Goal: Information Seeking & Learning: Check status

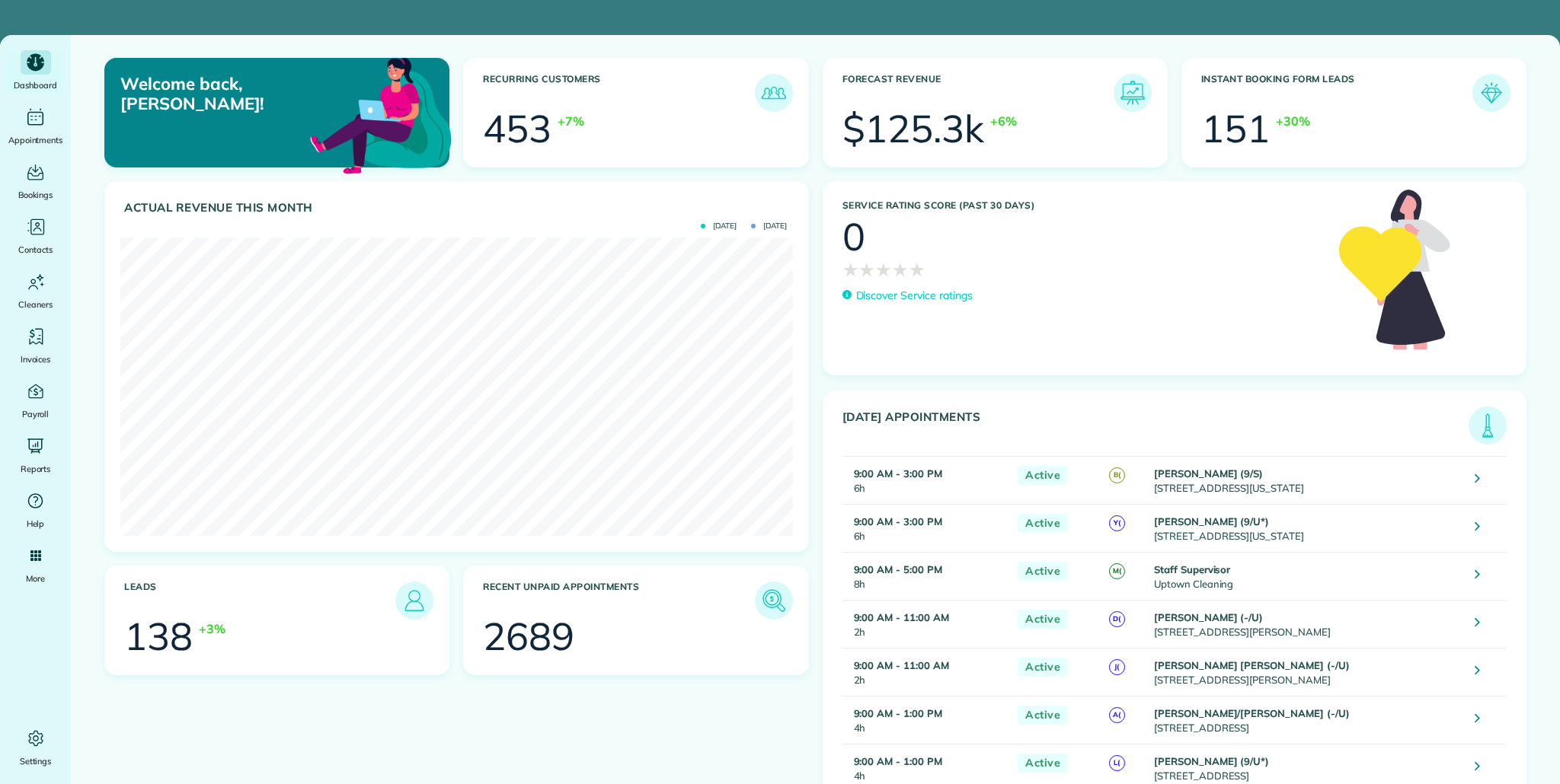
scroll to position [298, 672]
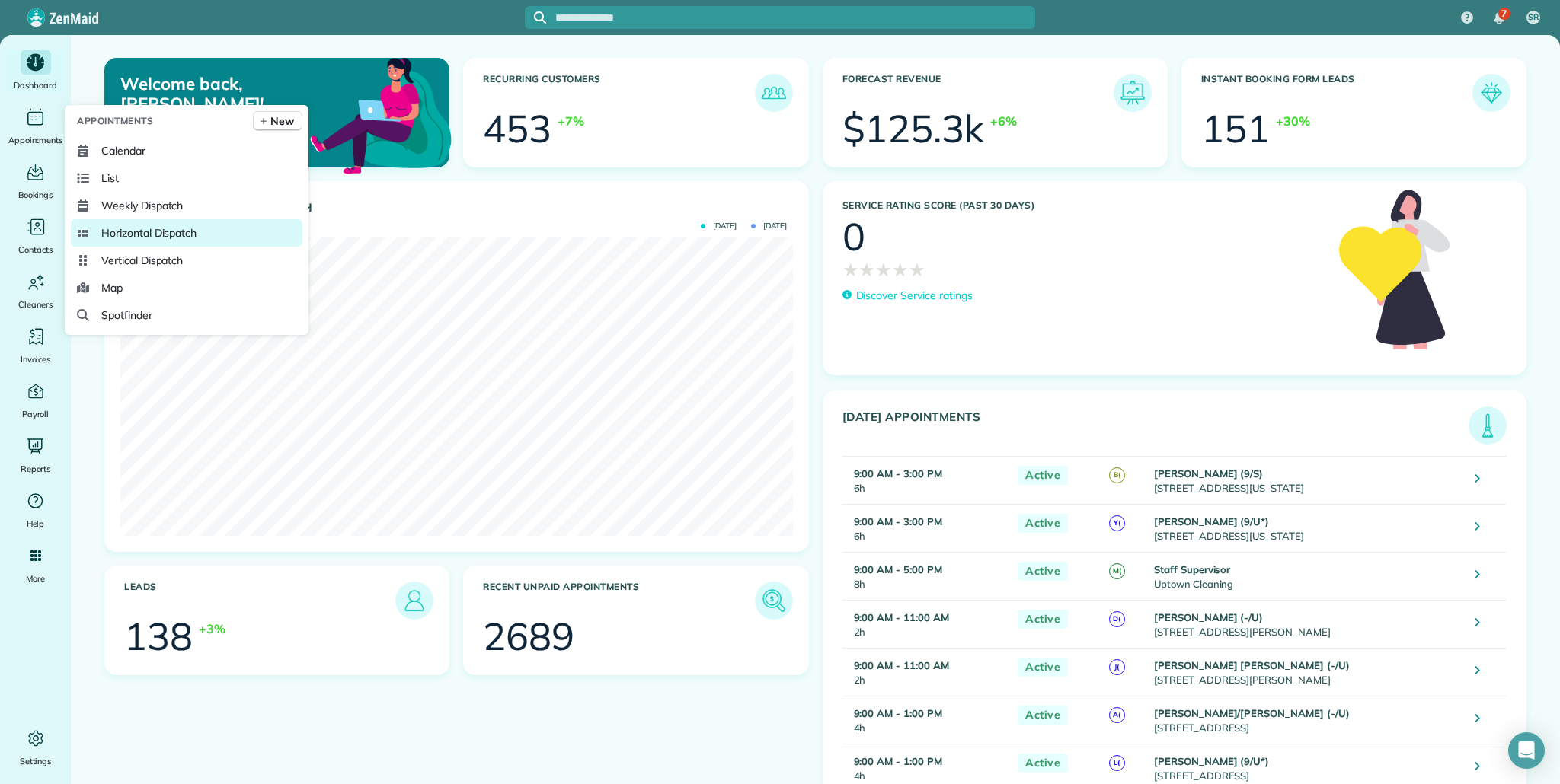
click at [154, 241] on link "Horizontal Dispatch" at bounding box center [186, 233] width 231 height 27
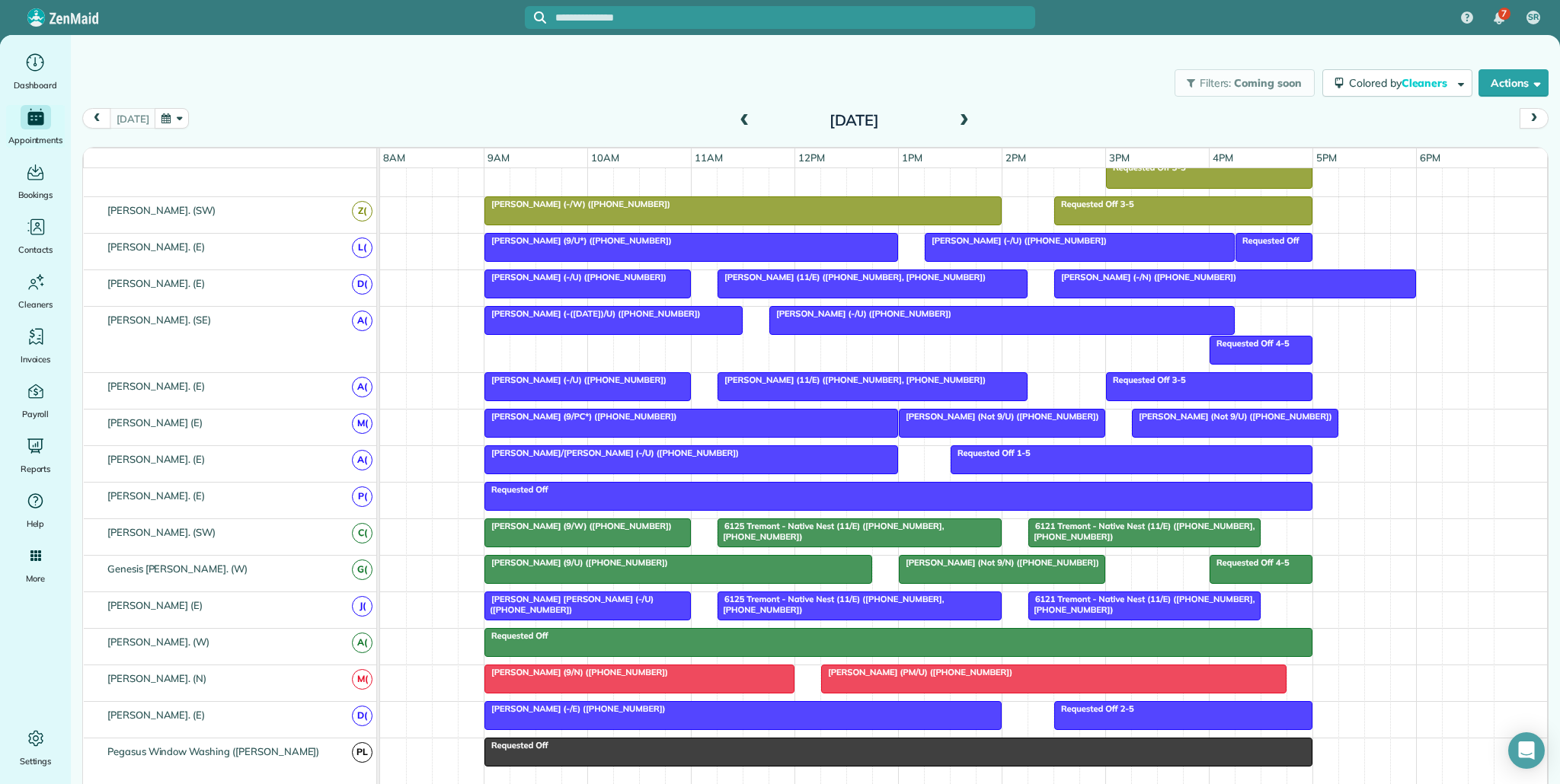
scroll to position [653, 0]
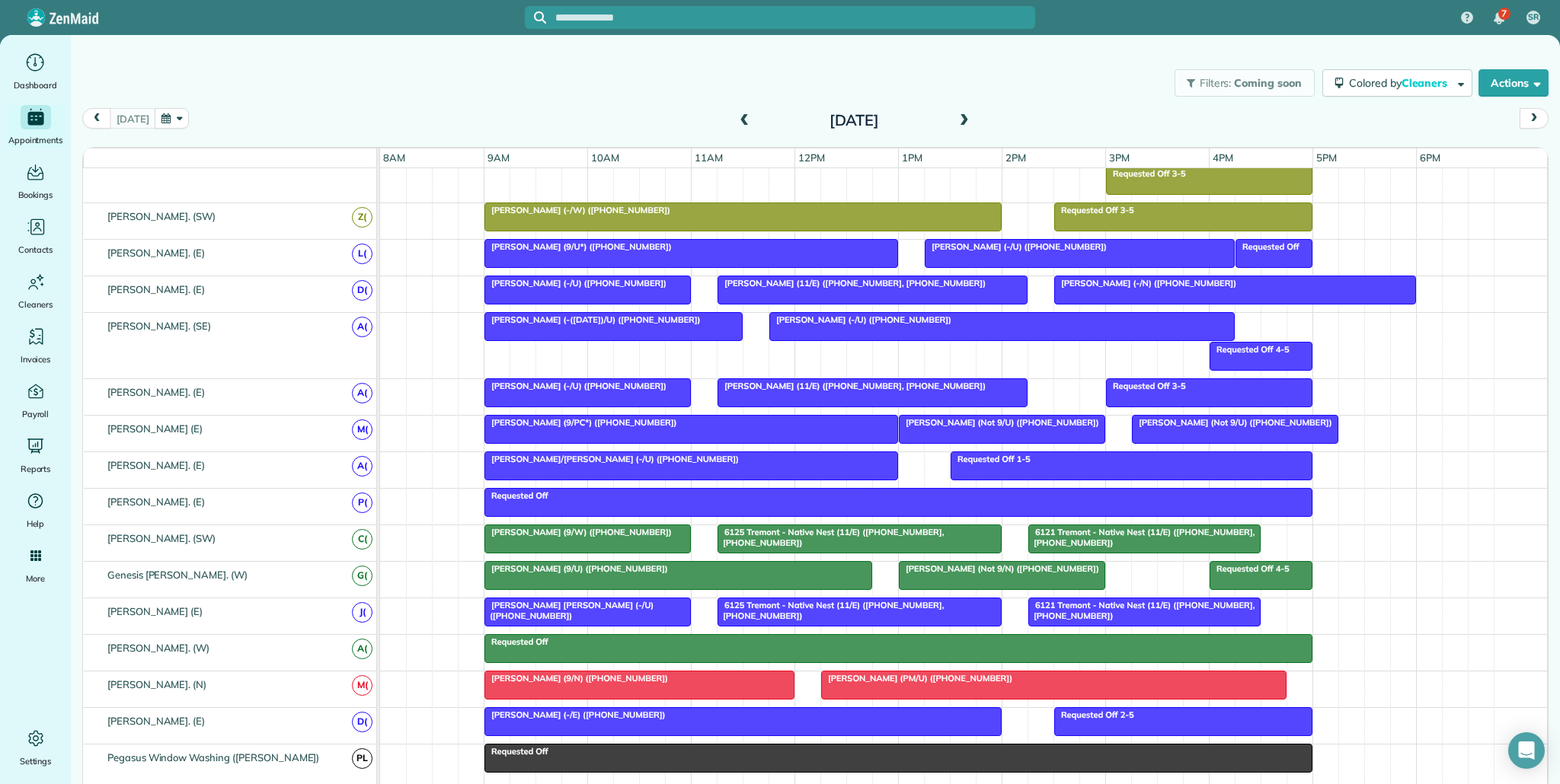
click at [975, 574] on div at bounding box center [1002, 576] width 205 height 27
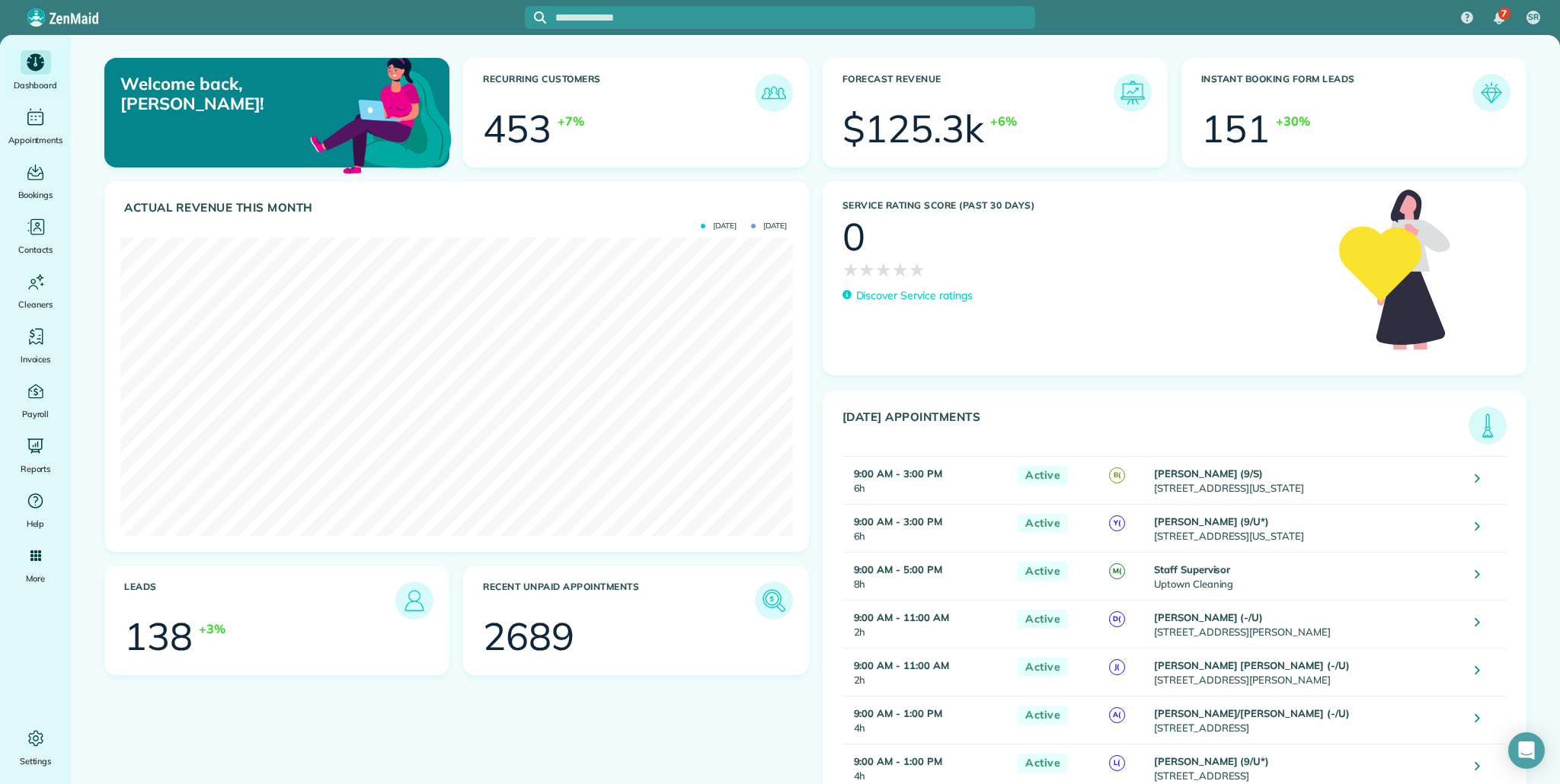
scroll to position [298, 672]
click at [36, 224] on icon "Main" at bounding box center [36, 227] width 23 height 23
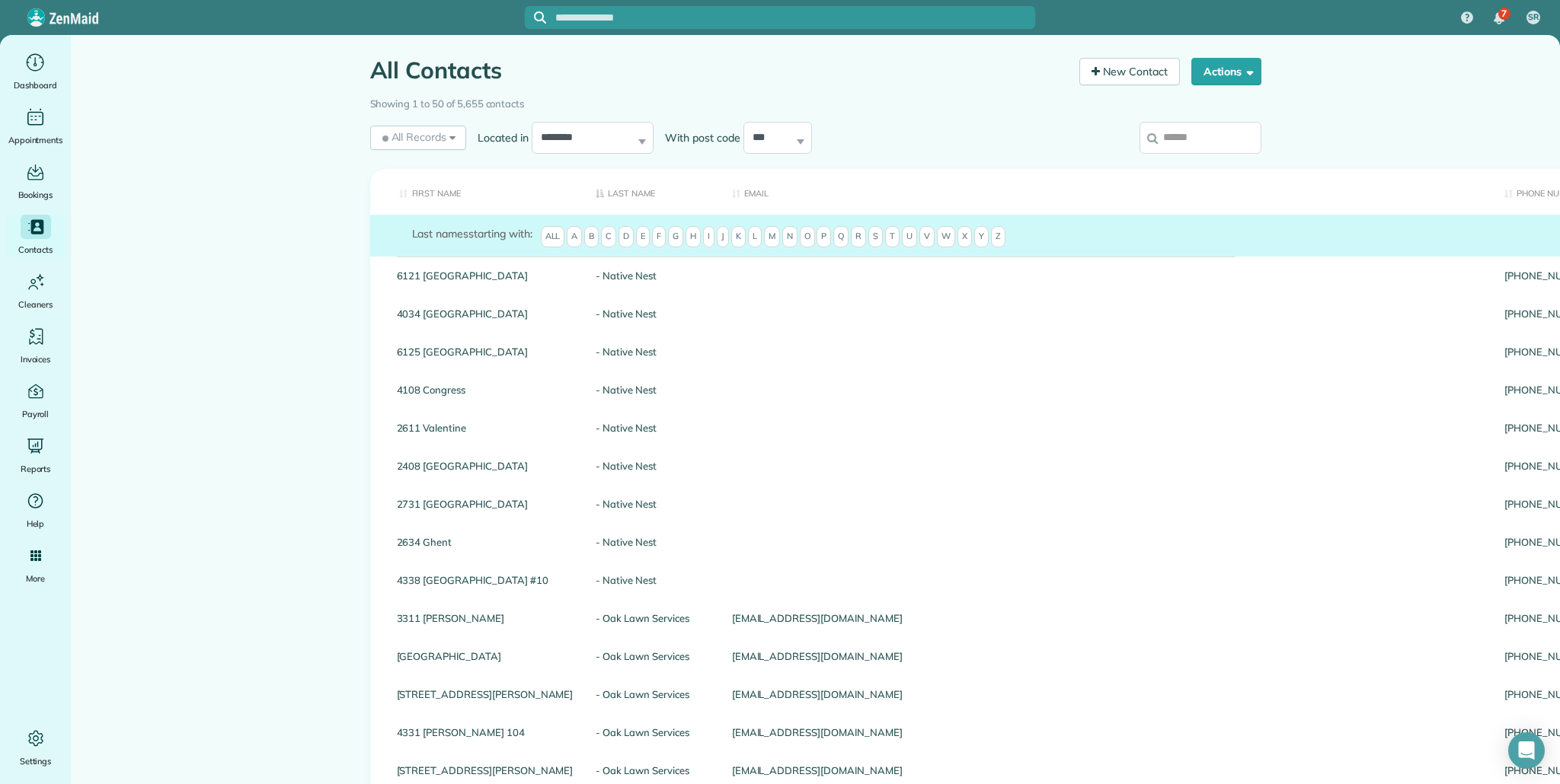
click at [1218, 145] on input "search" at bounding box center [1200, 138] width 122 height 32
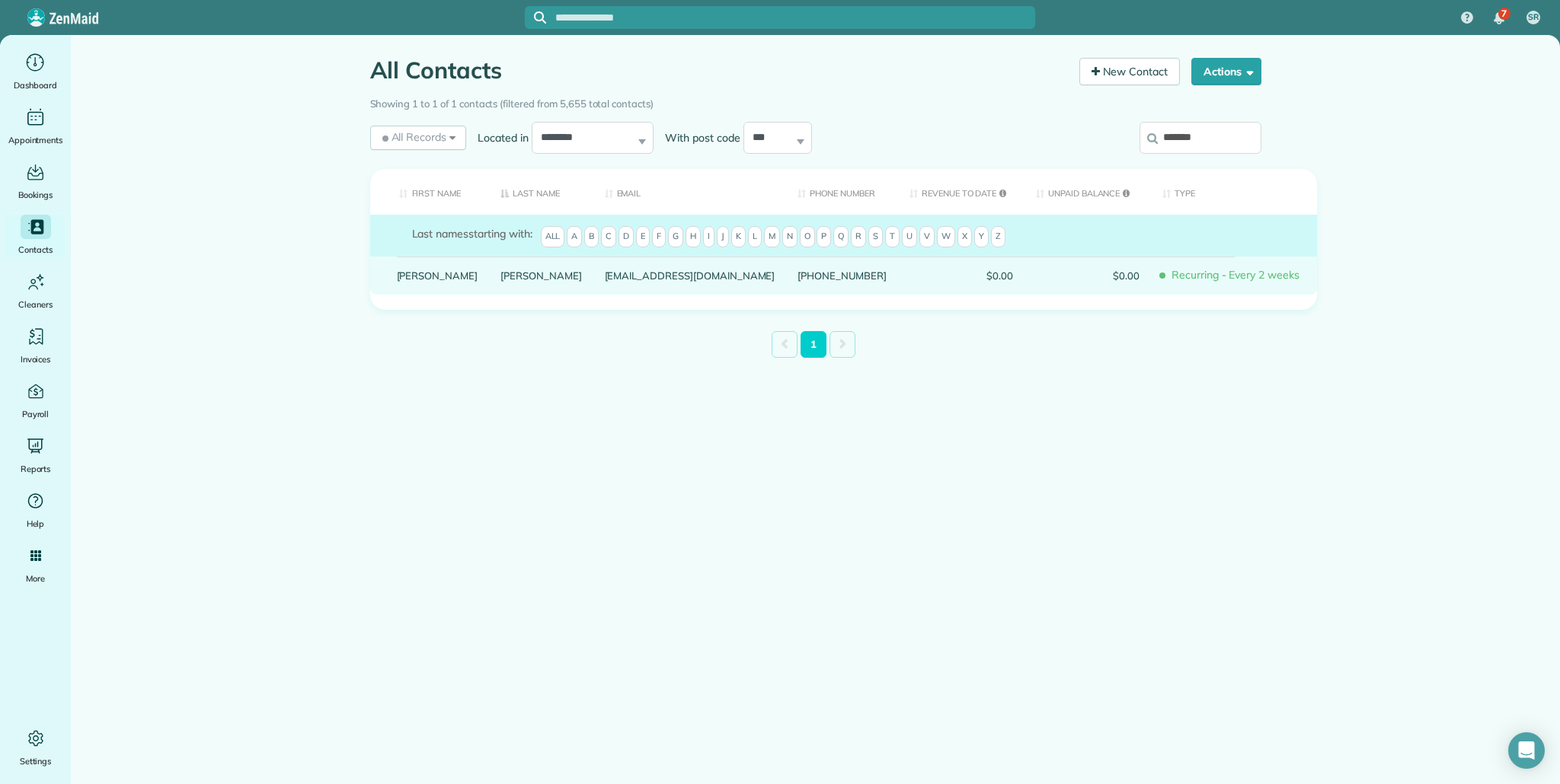
type input "*******"
click at [421, 281] on link "Todd" at bounding box center [438, 276] width 82 height 11
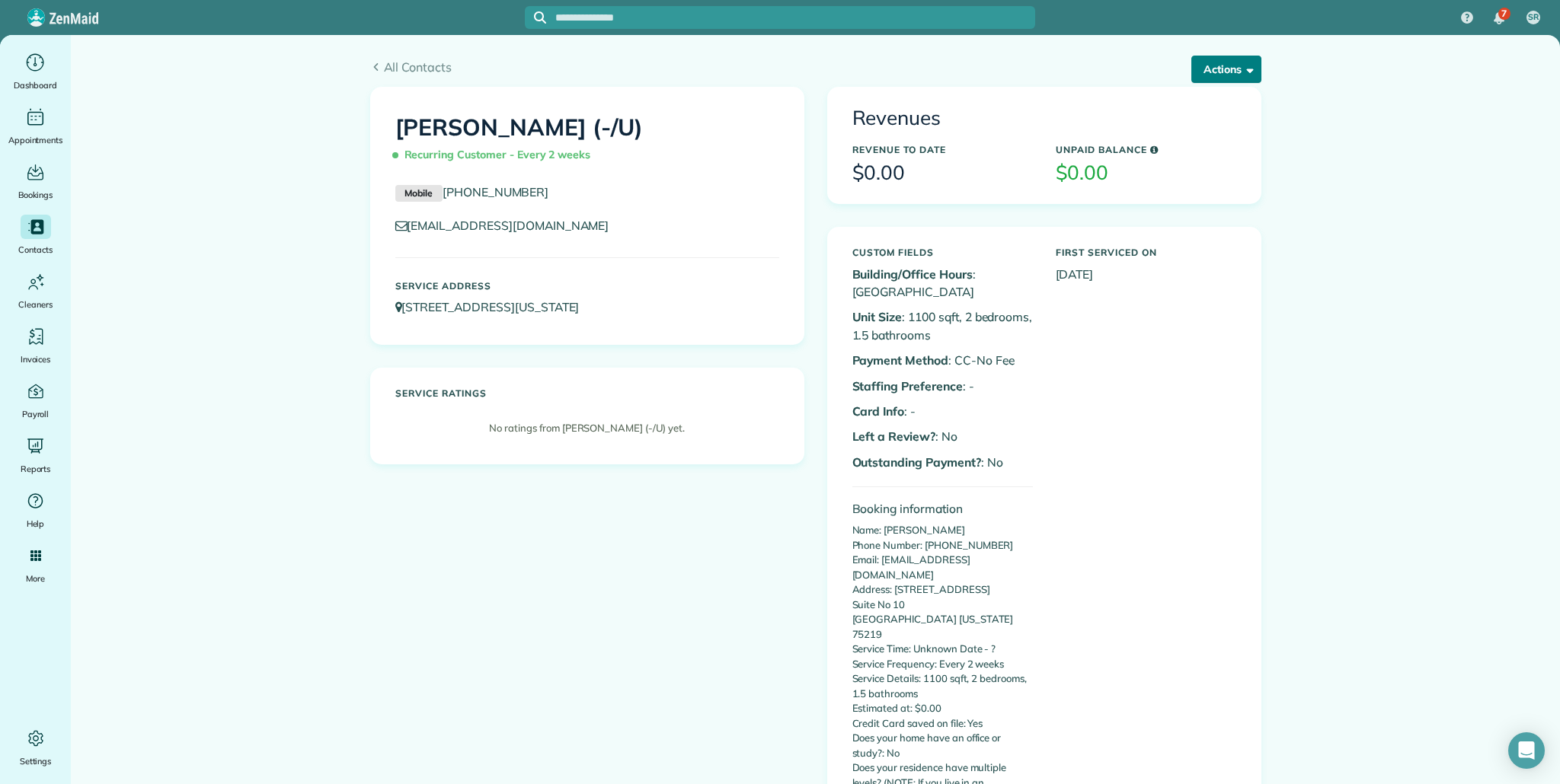
click at [1241, 61] on button "Actions" at bounding box center [1226, 69] width 70 height 27
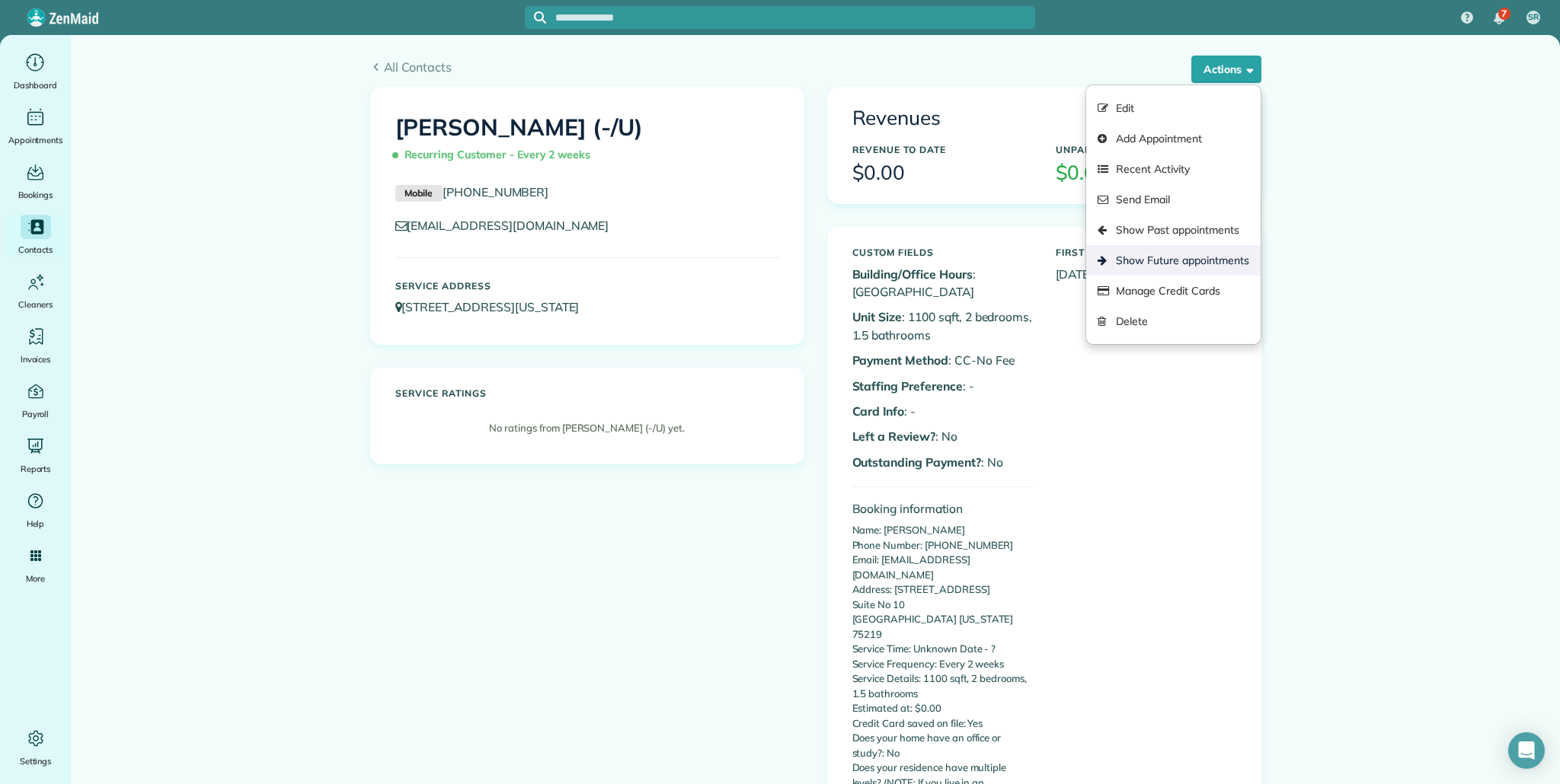
click at [1200, 251] on link "Show Future appointments" at bounding box center [1172, 260] width 173 height 31
